Goal: Task Accomplishment & Management: Complete application form

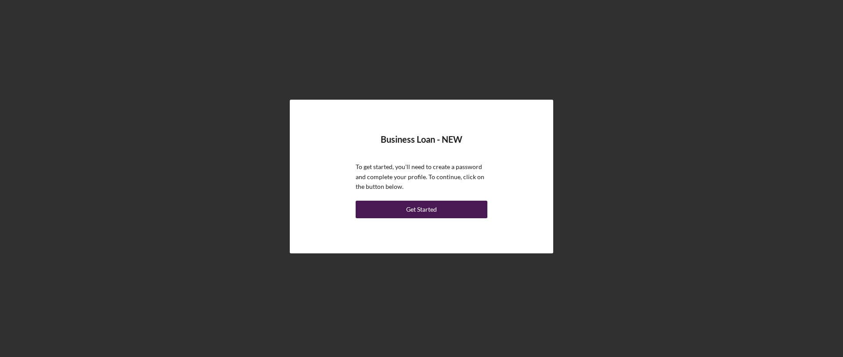
click at [427, 210] on div "Get Started" at bounding box center [421, 210] width 31 height 18
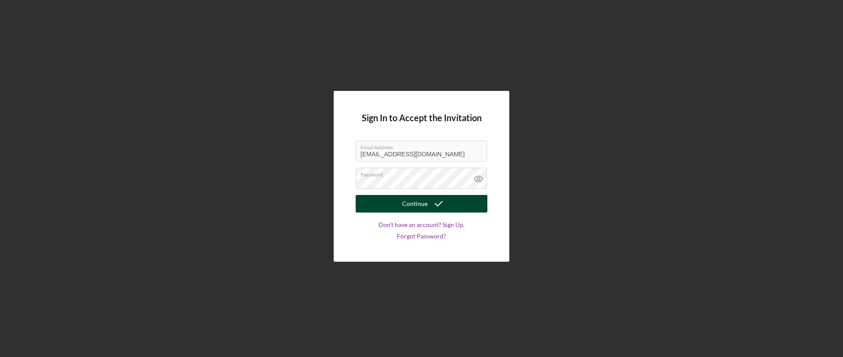
click at [428, 205] on icon "submit" at bounding box center [439, 204] width 22 height 22
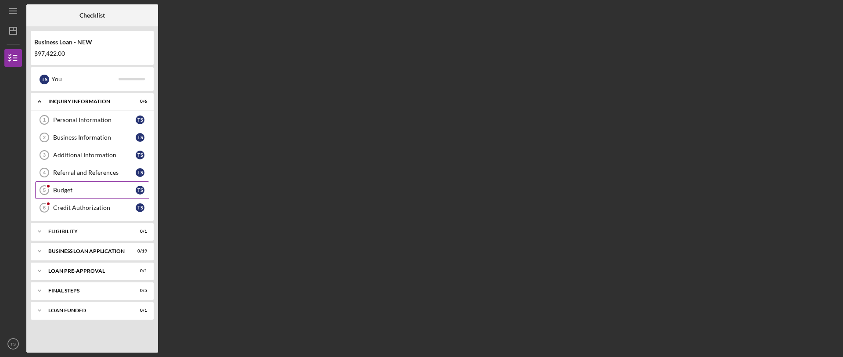
click at [103, 191] on div "Budget" at bounding box center [94, 190] width 83 height 7
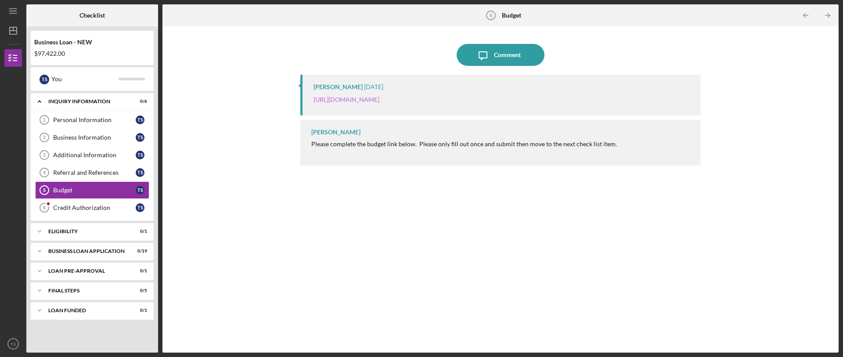
click at [380, 97] on link "[URL][DOMAIN_NAME]" at bounding box center [347, 99] width 66 height 7
click at [75, 206] on div "Credit Authorization" at bounding box center [94, 207] width 83 height 7
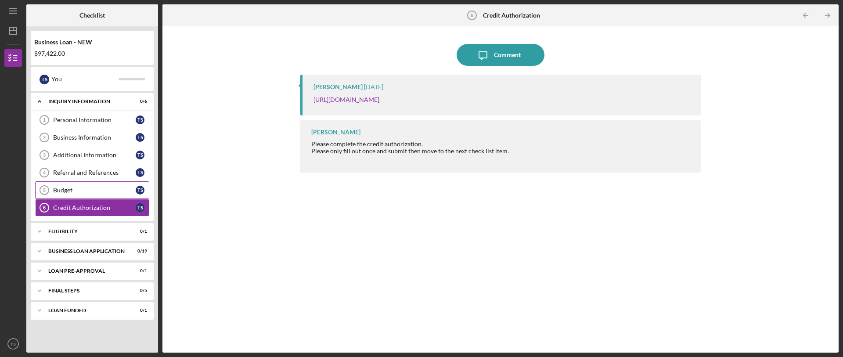
click at [128, 189] on div "Budget" at bounding box center [94, 190] width 83 height 7
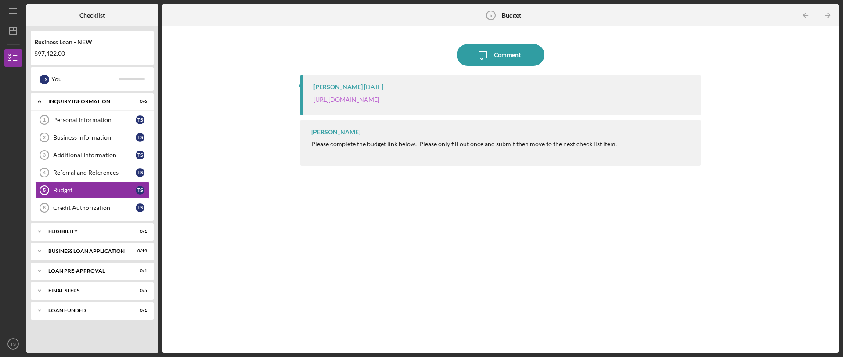
click at [380, 98] on link "[URL][DOMAIN_NAME]" at bounding box center [347, 99] width 66 height 7
